Goal: Task Accomplishment & Management: Manage account settings

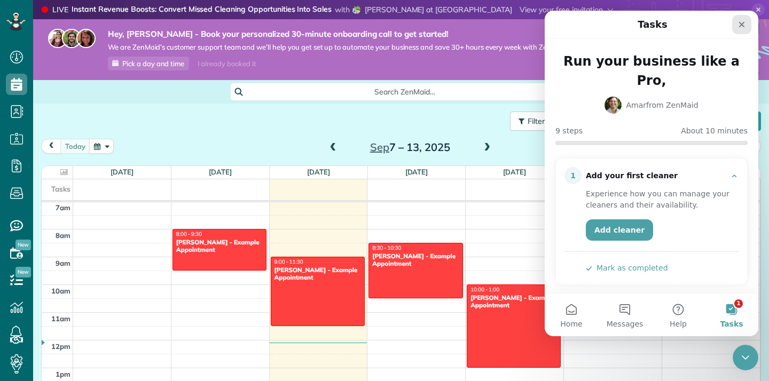
click at [739, 25] on icon "Close" at bounding box center [742, 24] width 9 height 9
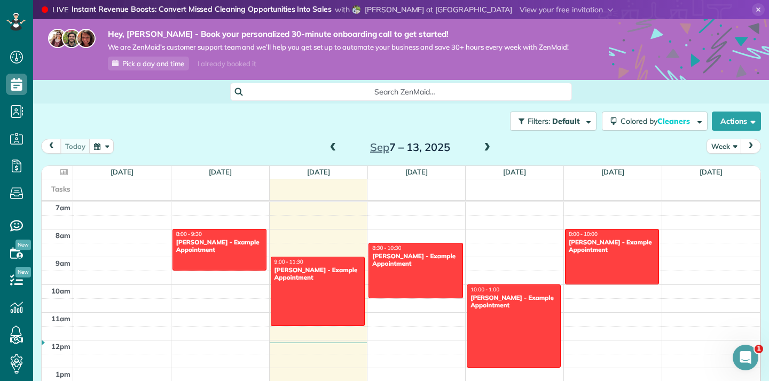
click at [148, 65] on span "Pick a day and time" at bounding box center [153, 63] width 62 height 9
click at [755, 3] on div "LIVE YOU'RE INVITED Instant Revenue Boosts: Convert Missed Cleaning Opportuniti…" at bounding box center [401, 9] width 736 height 19
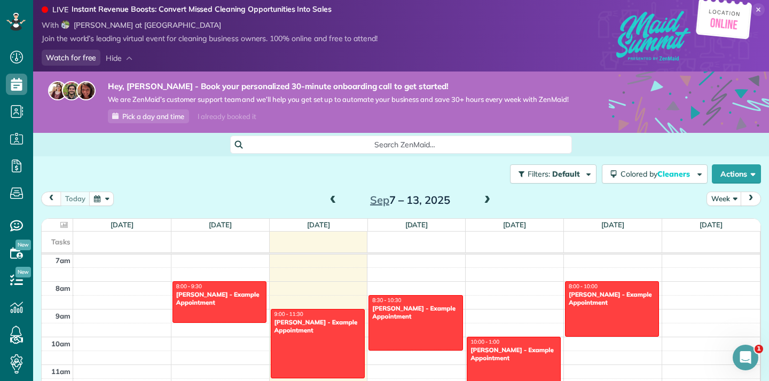
click at [765, 16] on div at bounding box center [758, 11] width 13 height 16
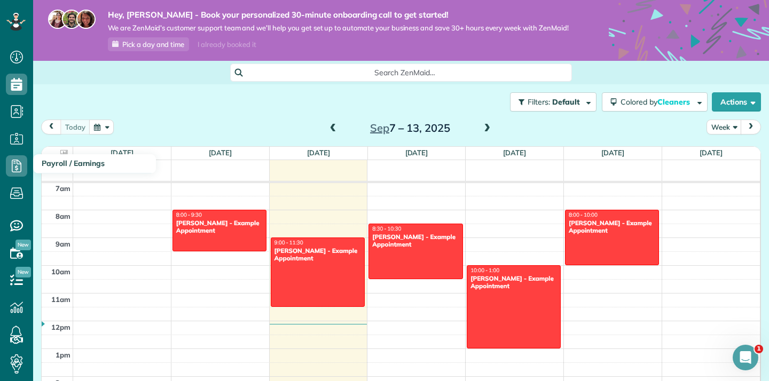
click at [21, 171] on use at bounding box center [17, 166] width 10 height 13
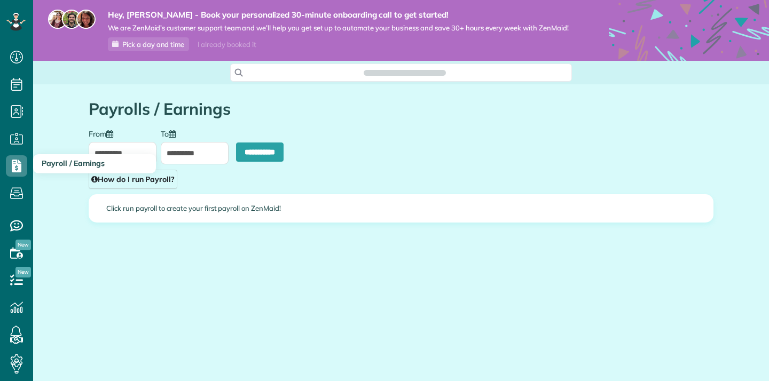
type input "**********"
click at [228, 215] on div "Click run payroll to create your first payroll on ZenMaid!" at bounding box center [401, 208] width 624 height 27
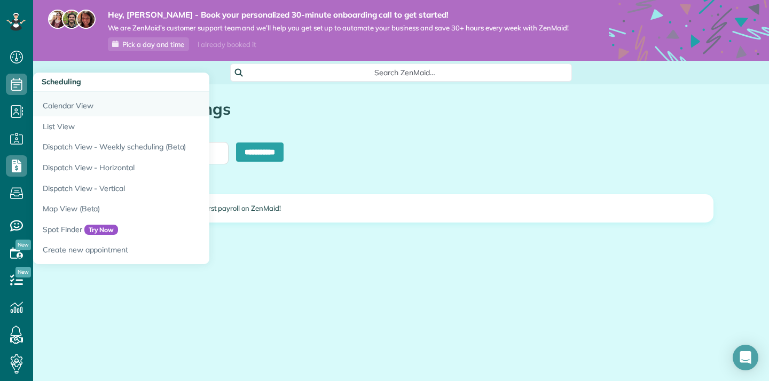
scroll to position [0, 0]
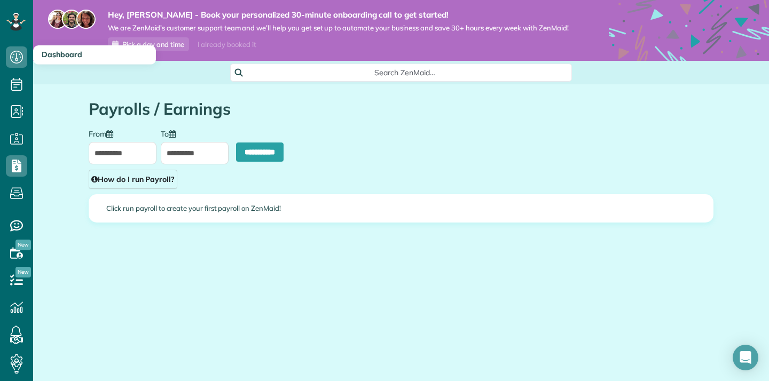
click at [9, 61] on icon at bounding box center [16, 56] width 21 height 21
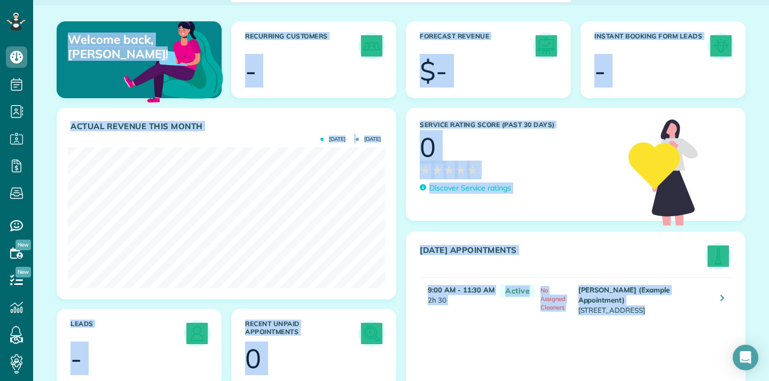
scroll to position [119, 0]
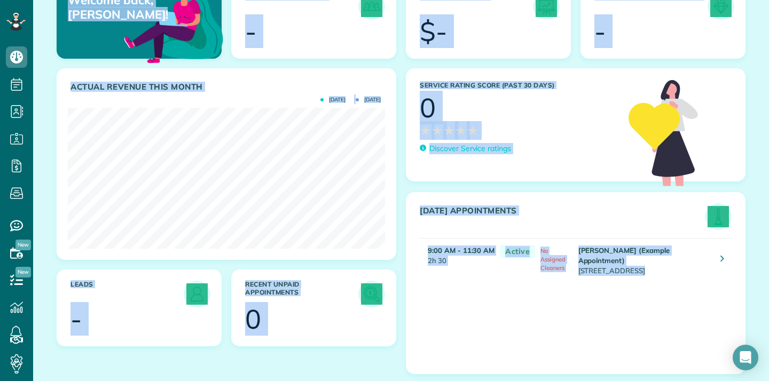
drag, startPoint x: 745, startPoint y: 82, endPoint x: 763, endPoint y: 424, distance: 342.4
click at [763, 381] on html "Dashboard Scheduling Calendar View List View Dispatch View - Weekly scheduling …" at bounding box center [384, 190] width 769 height 381
click at [761, 241] on div "Welcome back, Kimberly! Recurring Customers - Forecast Revenue $- Instant Booki…" at bounding box center [401, 141] width 736 height 351
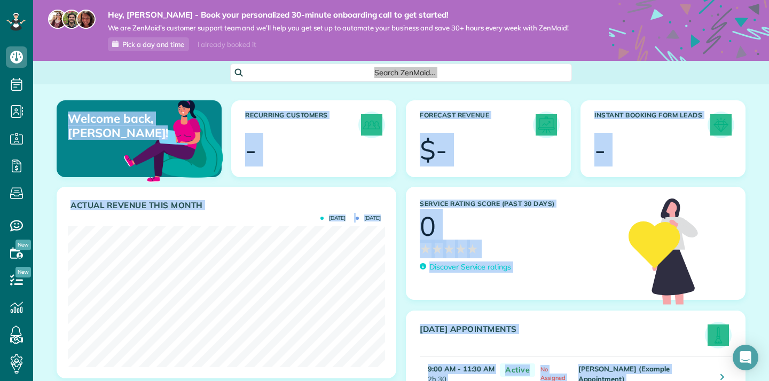
drag, startPoint x: 766, startPoint y: 378, endPoint x: 692, endPoint y: -50, distance: 434.7
click at [692, 0] on html "Dashboard Scheduling Calendar View List View Dispatch View - Weekly scheduling …" at bounding box center [384, 190] width 769 height 381
click at [549, 89] on div "Welcome back, Kimberly! Recurring Customers - Forecast Revenue $- Instant Booki…" at bounding box center [401, 259] width 736 height 351
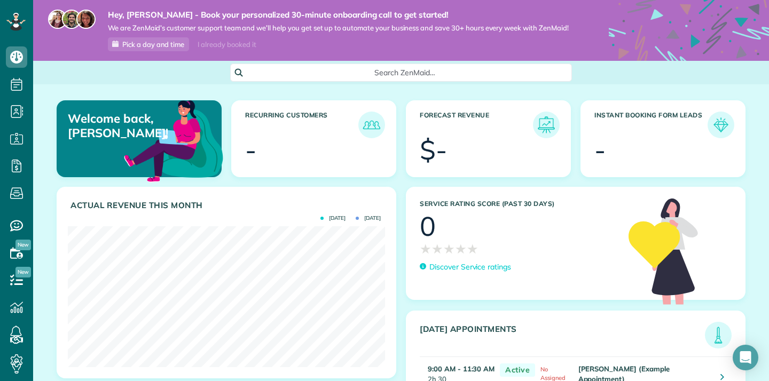
click at [441, 137] on div "$-" at bounding box center [433, 150] width 27 height 27
click at [189, 105] on img at bounding box center [174, 140] width 104 height 104
click at [348, 74] on span "Search ZenMaid…" at bounding box center [405, 72] width 325 height 11
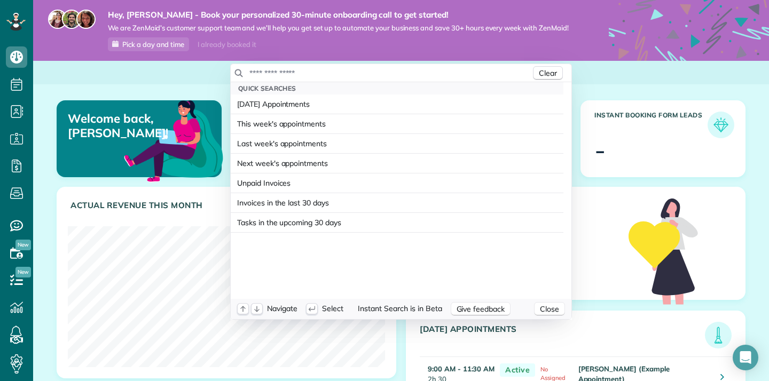
click at [270, 72] on input "text" at bounding box center [390, 73] width 282 height 11
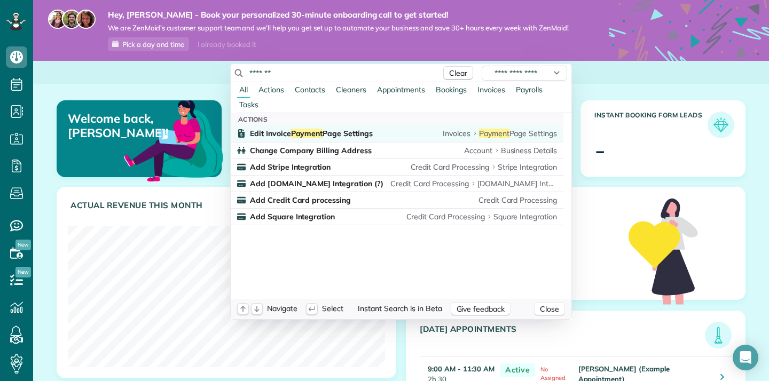
type input "*******"
click at [280, 135] on span "Edit Invoice Payment Page Settings" at bounding box center [311, 134] width 123 height 10
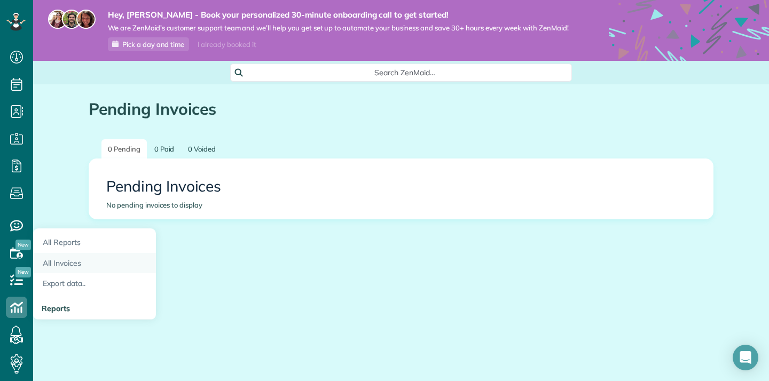
click at [79, 260] on link "All Invoices" at bounding box center [94, 263] width 123 height 21
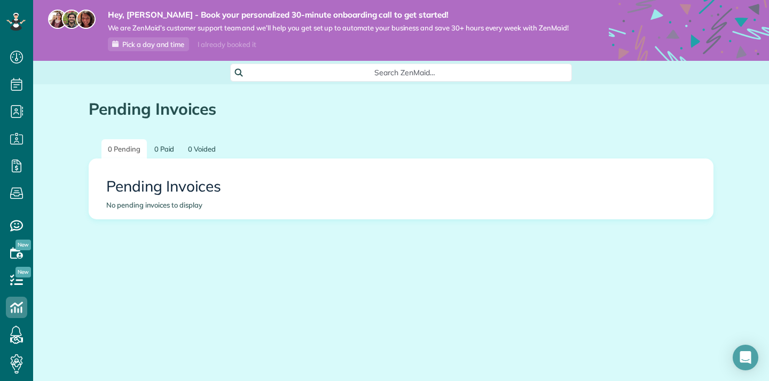
scroll to position [5, 5]
click at [50, 355] on link "Settings" at bounding box center [94, 360] width 123 height 22
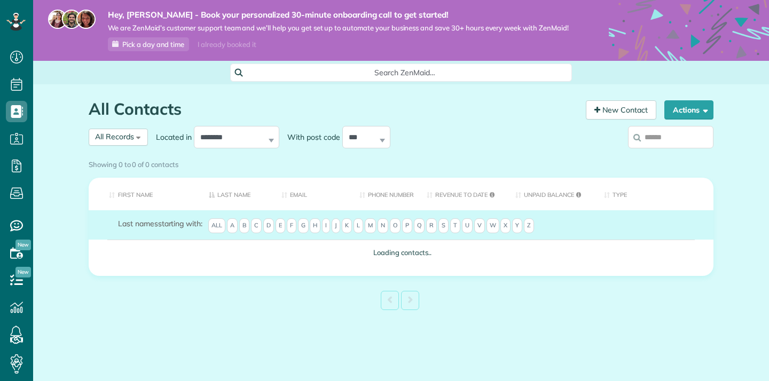
click at [18, 22] on icon at bounding box center [16, 21] width 6 height 4
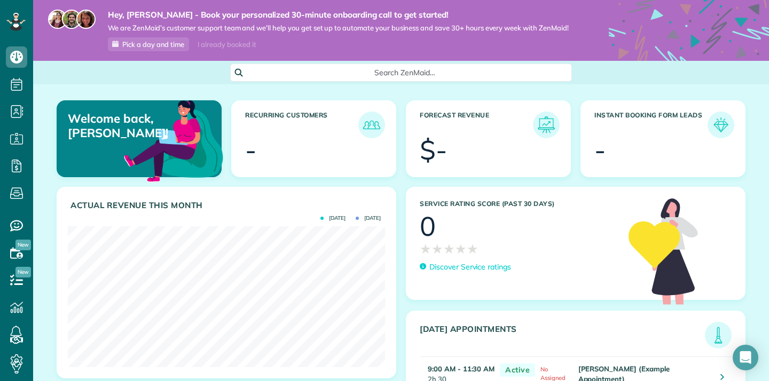
scroll to position [141, 317]
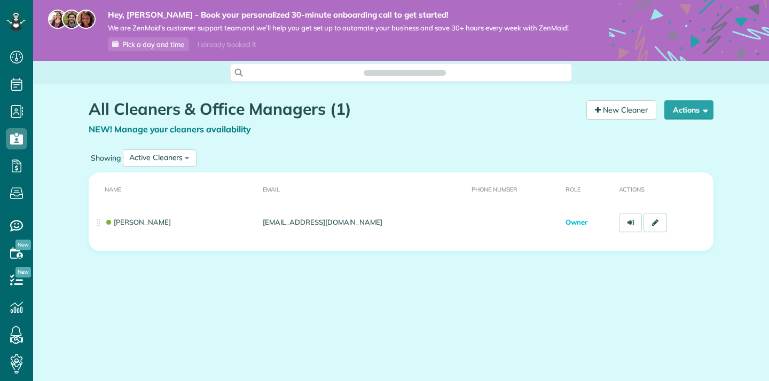
scroll to position [5, 5]
click at [603, 109] on link "New Cleaner" at bounding box center [622, 109] width 70 height 19
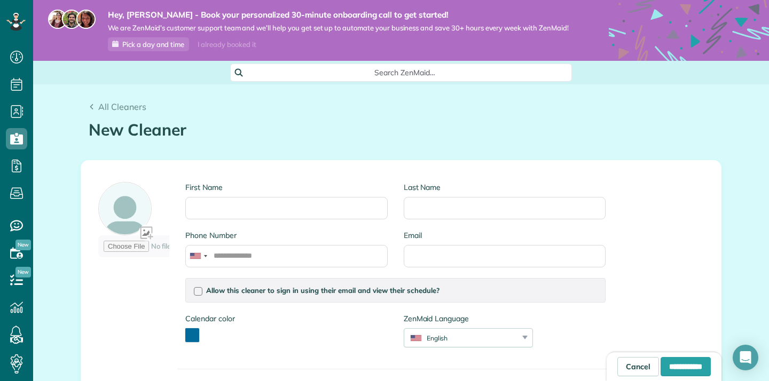
scroll to position [5, 5]
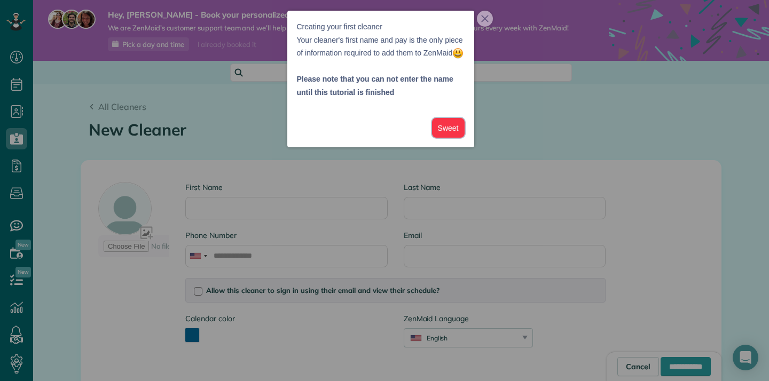
click at [447, 138] on button "Sweet" at bounding box center [448, 128] width 33 height 20
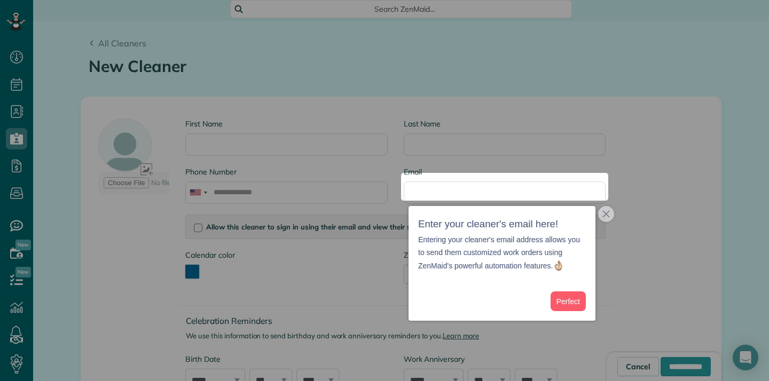
scroll to position [65, 0]
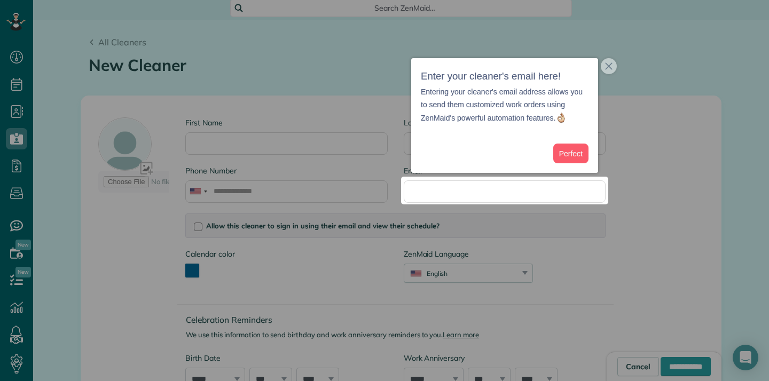
click at [562, 291] on div at bounding box center [384, 293] width 769 height 177
click at [614, 70] on button "close," at bounding box center [609, 66] width 16 height 16
